Goal: Find specific page/section: Find specific page/section

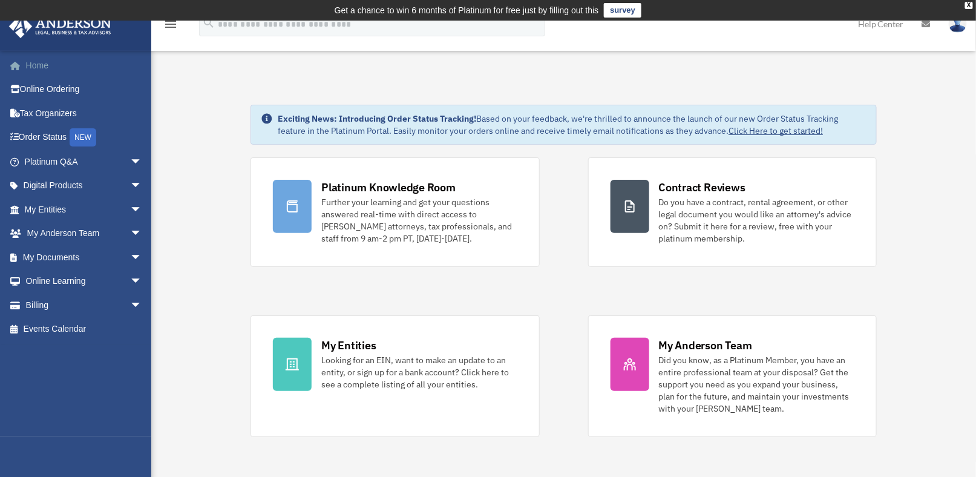
click at [35, 65] on link "Home" at bounding box center [84, 65] width 152 height 24
click at [25, 259] on link "My Documents arrow_drop_down" at bounding box center [84, 257] width 152 height 24
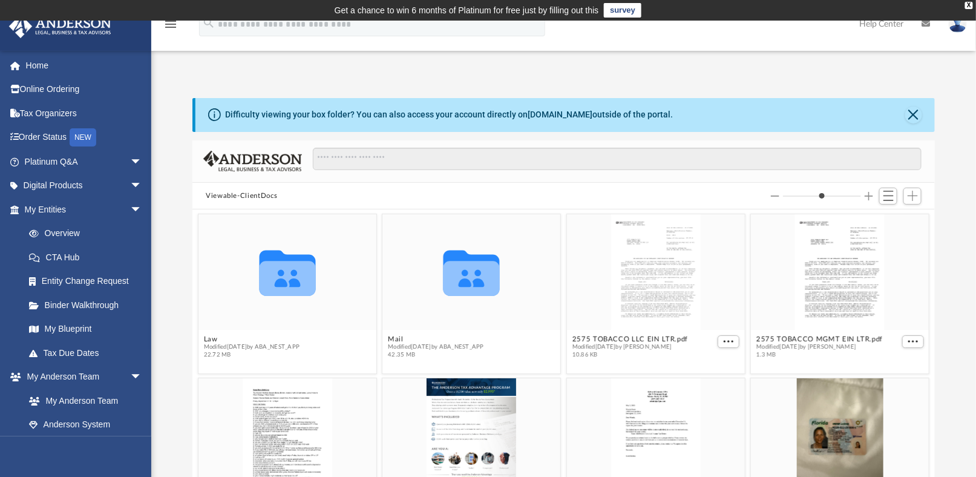
scroll to position [265, 733]
click at [462, 266] on icon "grid" at bounding box center [471, 278] width 56 height 34
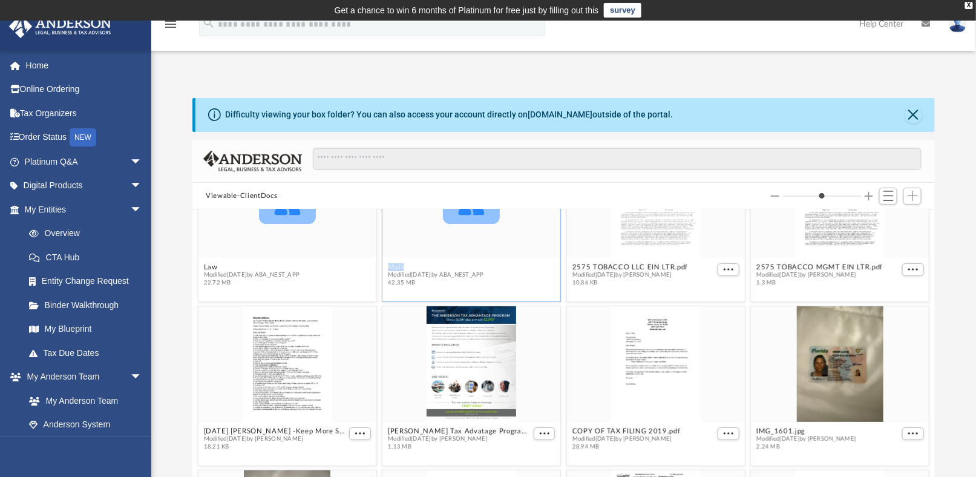
scroll to position [0, 0]
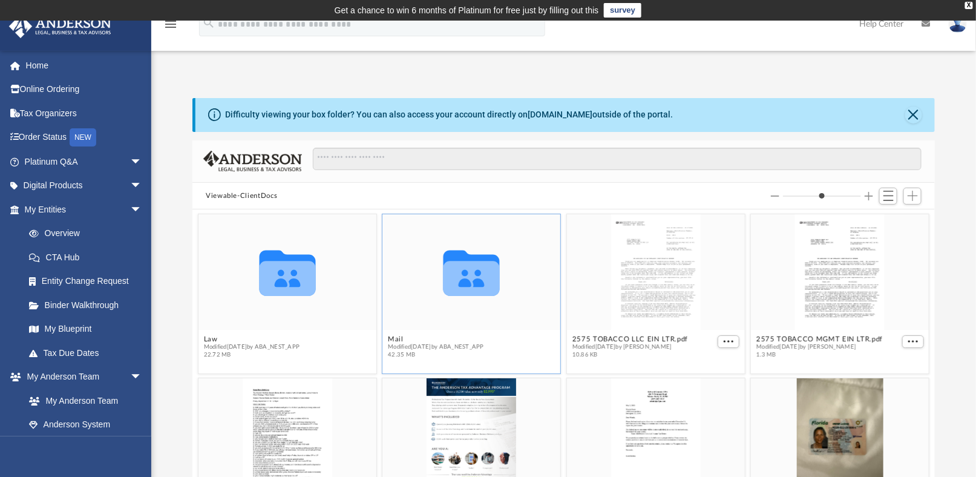
click at [459, 266] on icon "grid" at bounding box center [471, 278] width 56 height 34
click at [914, 116] on button "Close" at bounding box center [913, 114] width 17 height 17
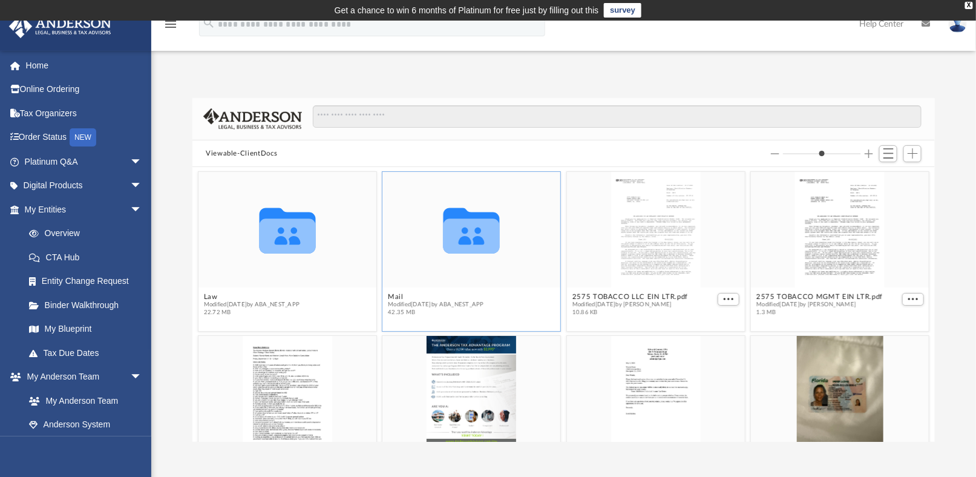
click at [466, 240] on icon "grid" at bounding box center [471, 230] width 56 height 45
click at [269, 221] on icon "grid" at bounding box center [287, 236] width 56 height 34
click at [54, 207] on link "My Entities arrow_drop_down" at bounding box center [84, 209] width 152 height 24
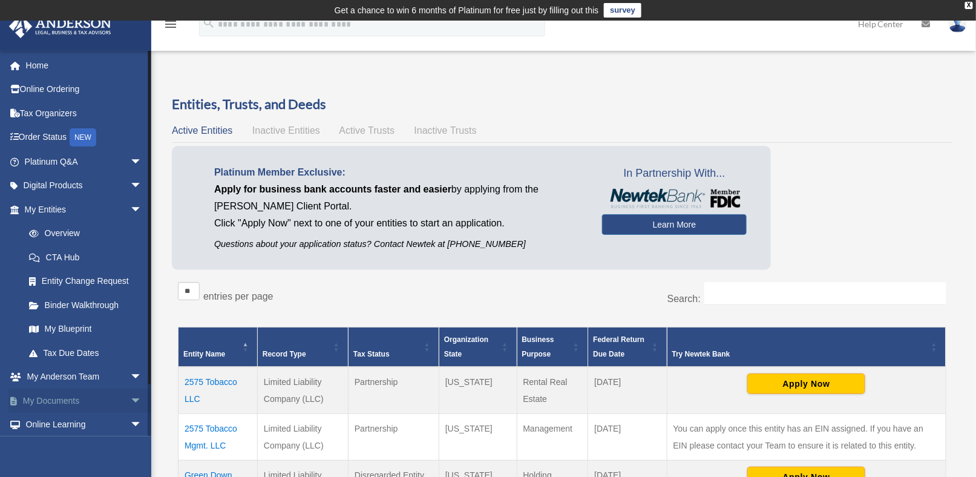
click at [53, 399] on link "My Documents arrow_drop_down" at bounding box center [84, 400] width 152 height 24
click at [130, 398] on span "arrow_drop_down" at bounding box center [142, 400] width 24 height 25
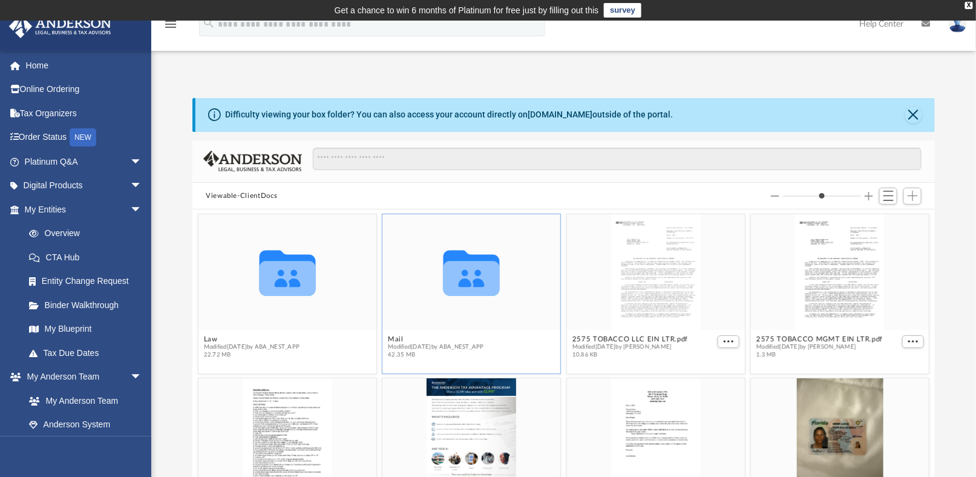
scroll to position [265, 733]
click at [456, 272] on icon "grid" at bounding box center [471, 278] width 56 height 34
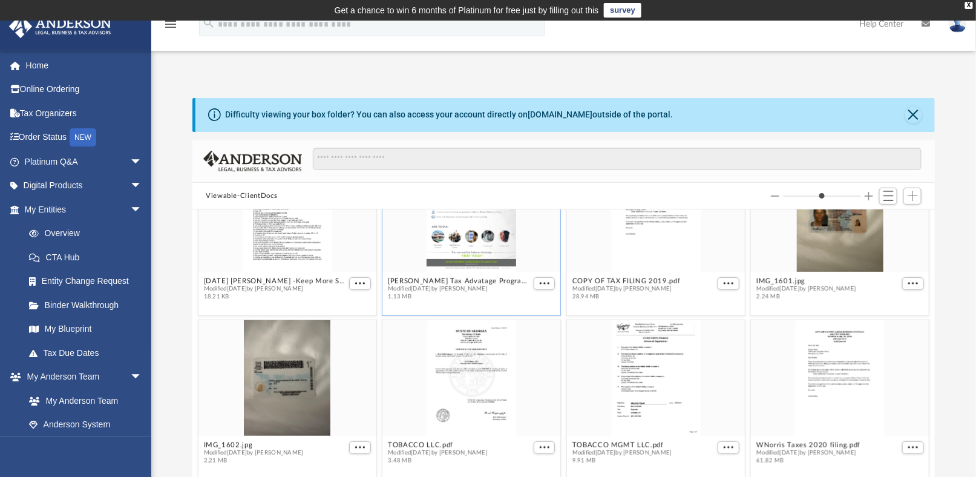
scroll to position [0, 0]
